Goal: Information Seeking & Learning: Learn about a topic

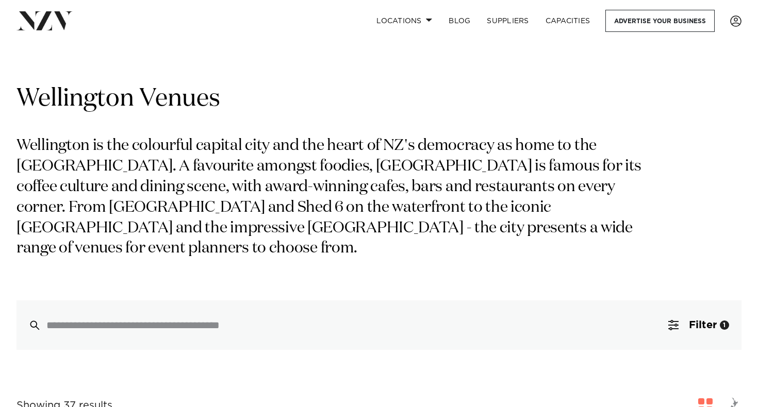
scroll to position [86, 0]
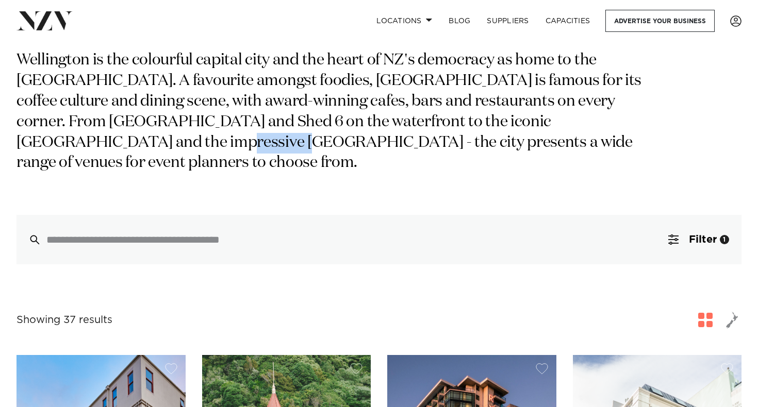
click at [143, 148] on p "Wellington is the colourful capital city and the heart of NZ's democracy as hom…" at bounding box center [334, 112] width 637 height 123
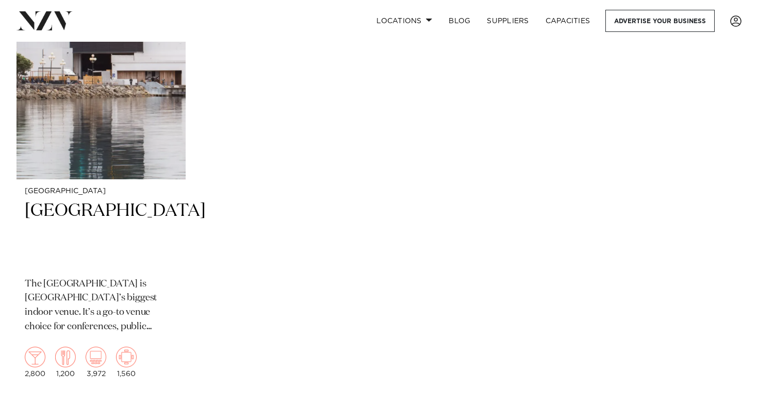
scroll to position [4614, 0]
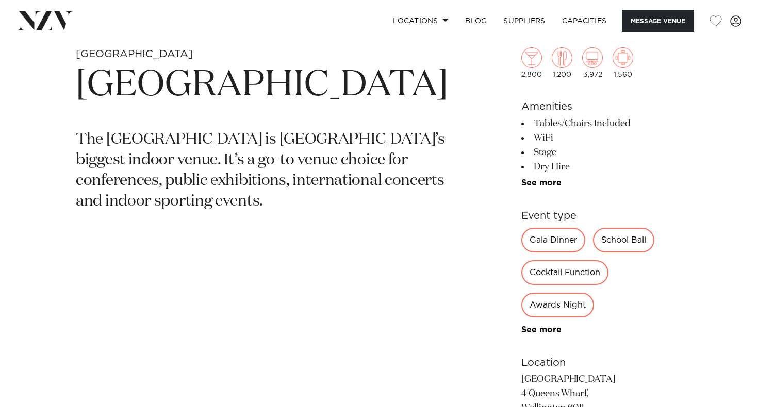
scroll to position [410, 0]
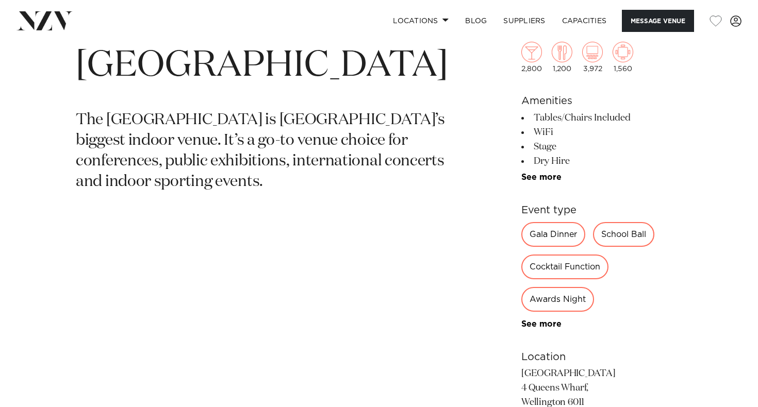
click at [542, 321] on div "See more" at bounding box center [601, 324] width 161 height 9
click at [539, 330] on div "2,800 1,200 3,972 1,560 Amenities Tables/Chairs Included WiFi Stage Dry Hire Br…" at bounding box center [601, 282] width 161 height 564
click at [539, 325] on link "See more" at bounding box center [561, 324] width 80 height 8
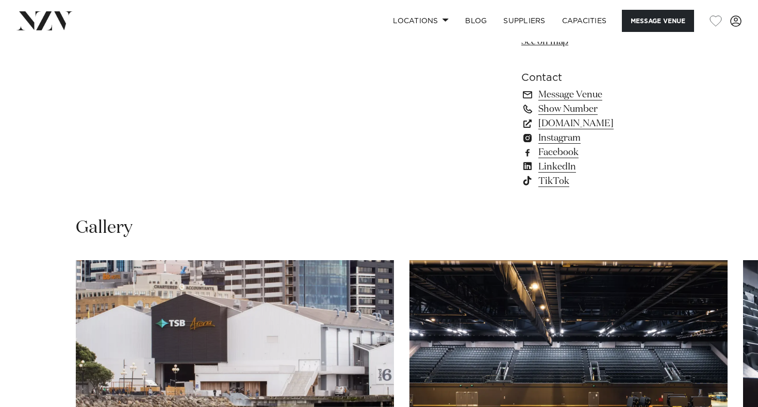
scroll to position [775, 0]
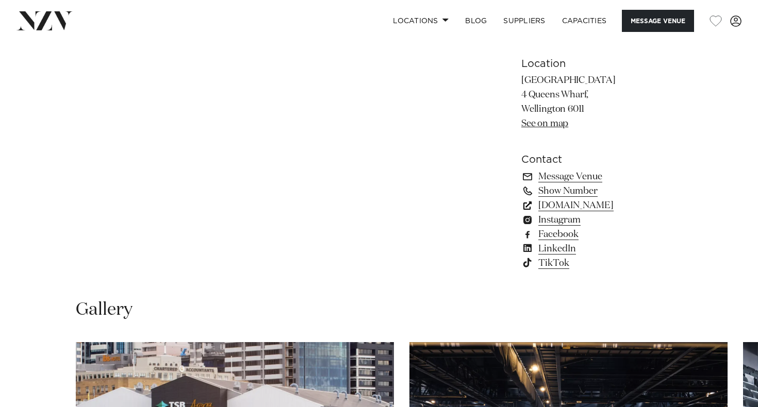
click at [582, 206] on link "[DOMAIN_NAME]" at bounding box center [601, 205] width 161 height 14
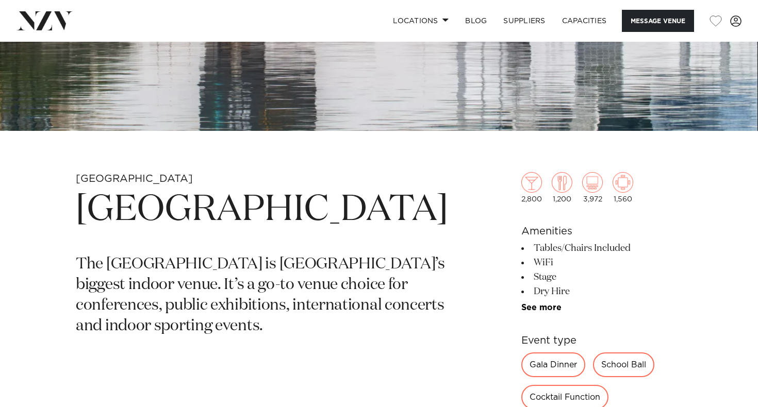
scroll to position [358, 0]
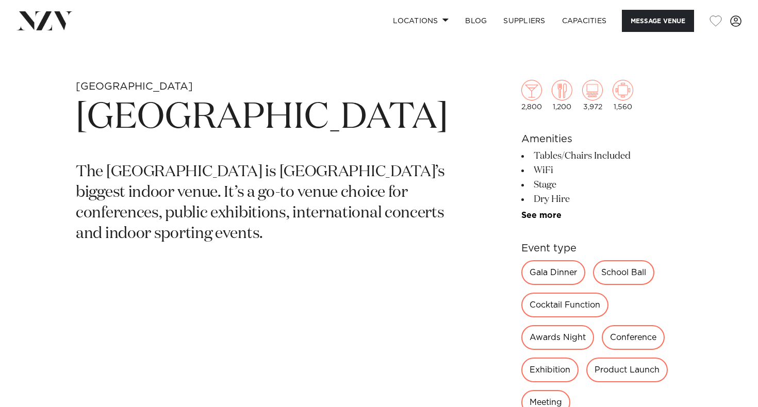
click at [186, 88] on section "[GEOGRAPHIC_DATA] The [GEOGRAPHIC_DATA] is [GEOGRAPHIC_DATA]’s biggest indoor v…" at bounding box center [262, 390] width 372 height 620
click at [196, 113] on h1 "[GEOGRAPHIC_DATA]" at bounding box center [262, 117] width 372 height 47
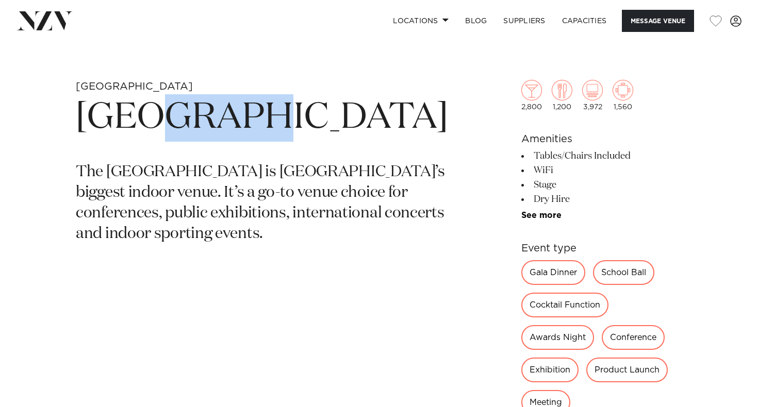
click at [196, 113] on h1 "[GEOGRAPHIC_DATA]" at bounding box center [262, 117] width 372 height 47
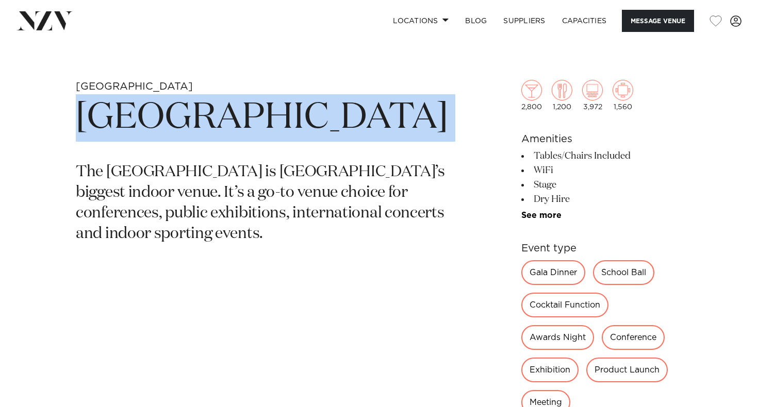
click at [196, 113] on h1 "[GEOGRAPHIC_DATA]" at bounding box center [262, 117] width 372 height 47
copy section "[GEOGRAPHIC_DATA]"
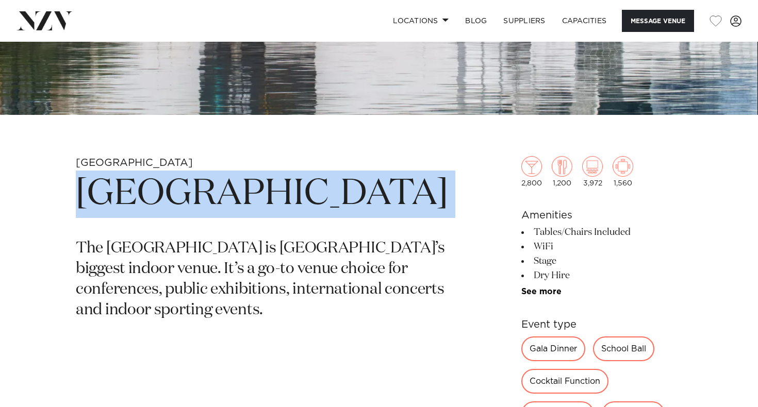
scroll to position [230, 0]
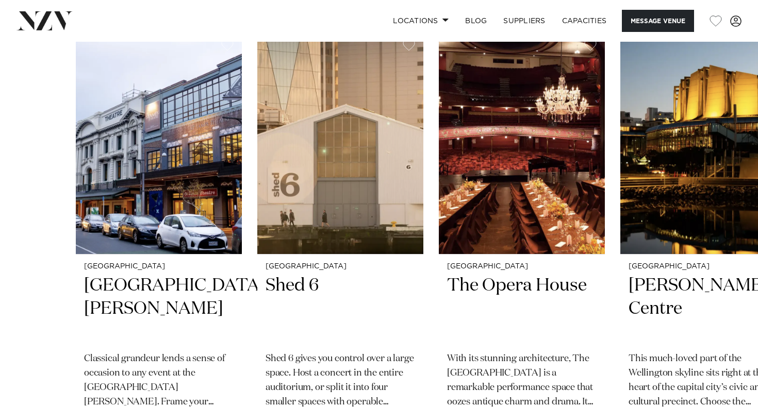
scroll to position [1505, 0]
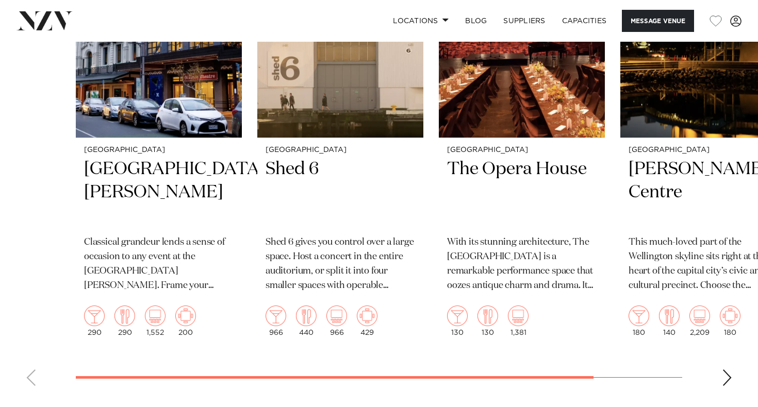
click at [727, 374] on div "Next slide" at bounding box center [727, 378] width 10 height 16
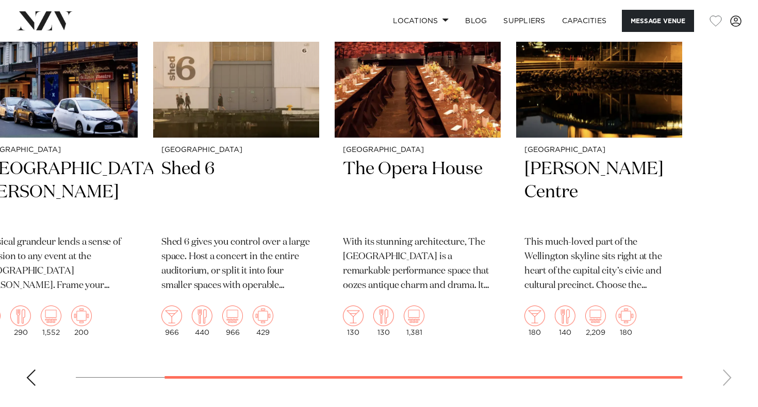
click at [727, 374] on swiper-container "Wellington St James Theatre Classical grandeur lends a sense of occasion to any…" at bounding box center [379, 154] width 758 height 479
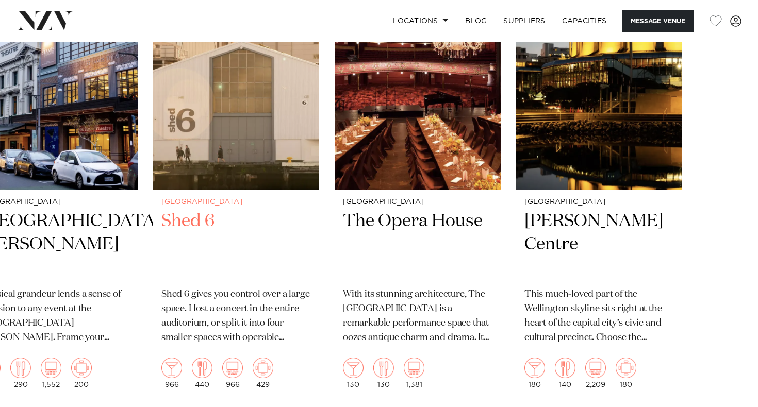
click at [187, 120] on img "2 / 4" at bounding box center [236, 78] width 166 height 223
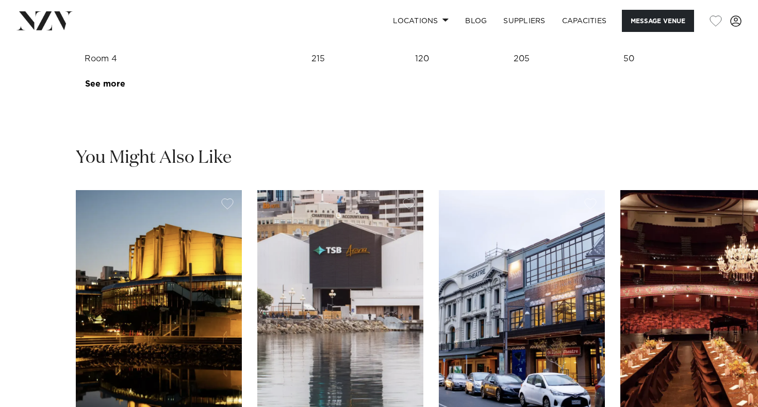
scroll to position [1424, 0]
